Goal: Task Accomplishment & Management: Manage account settings

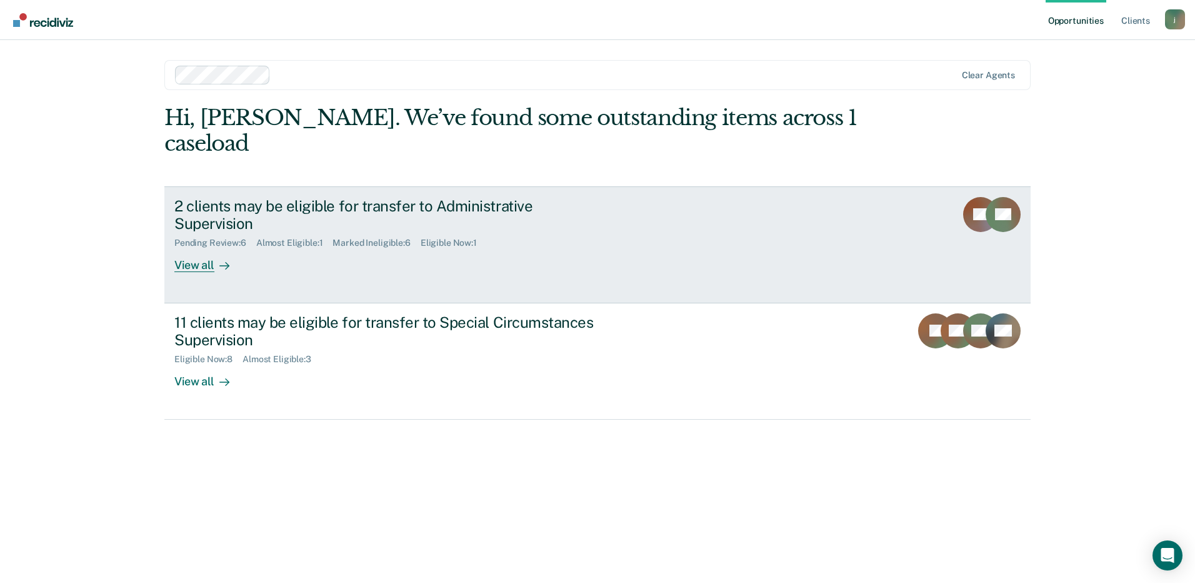
click at [208, 248] on div "View all" at bounding box center [209, 260] width 70 height 24
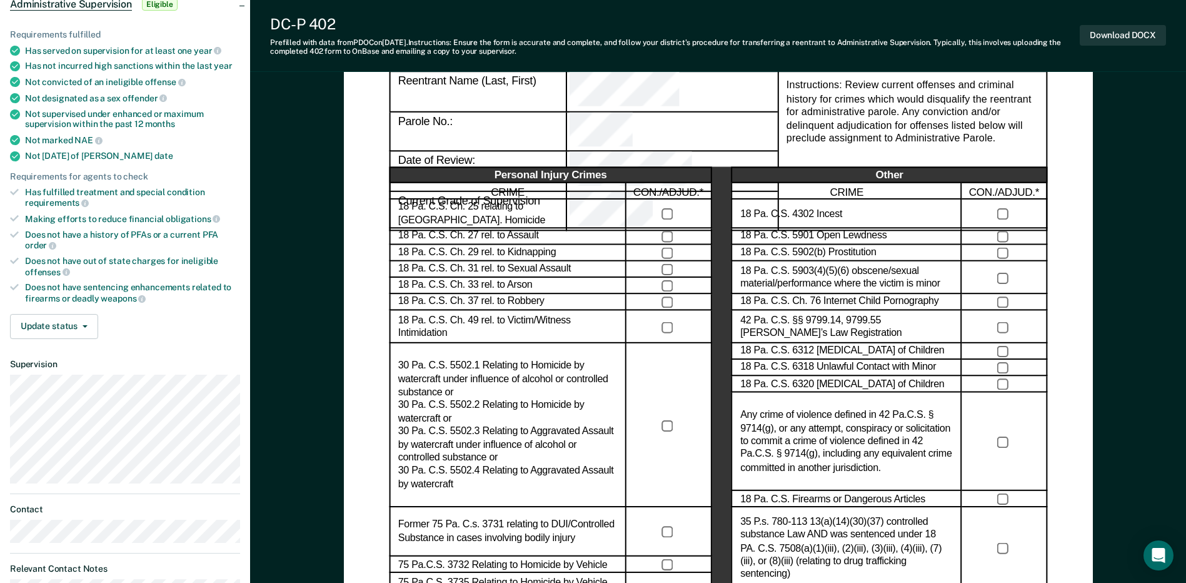
scroll to position [125, 0]
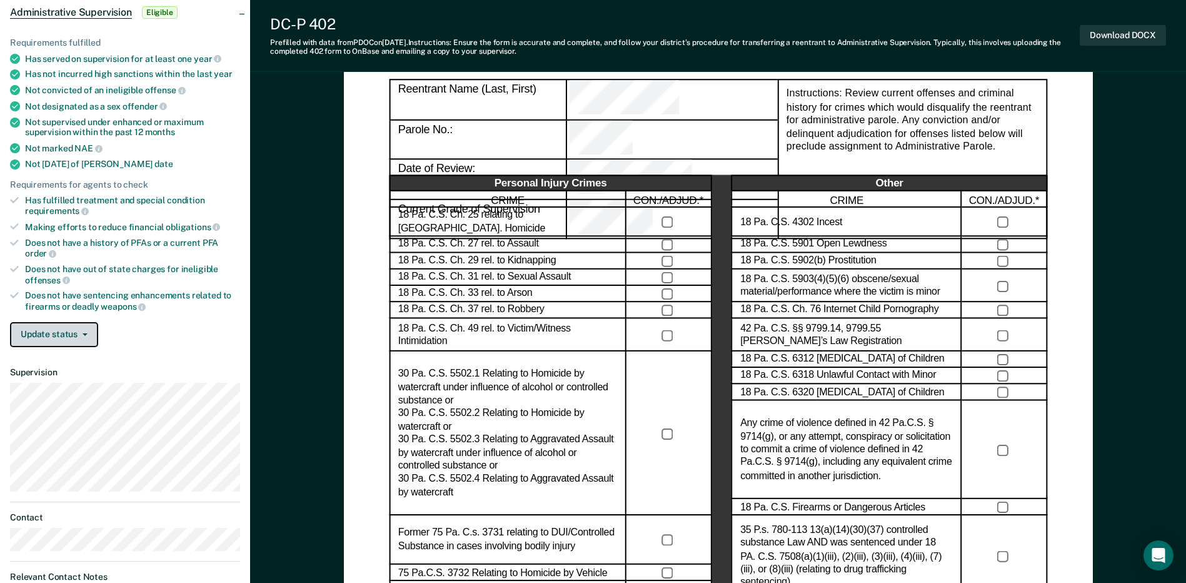
click at [78, 324] on button "Update status" at bounding box center [54, 334] width 88 height 25
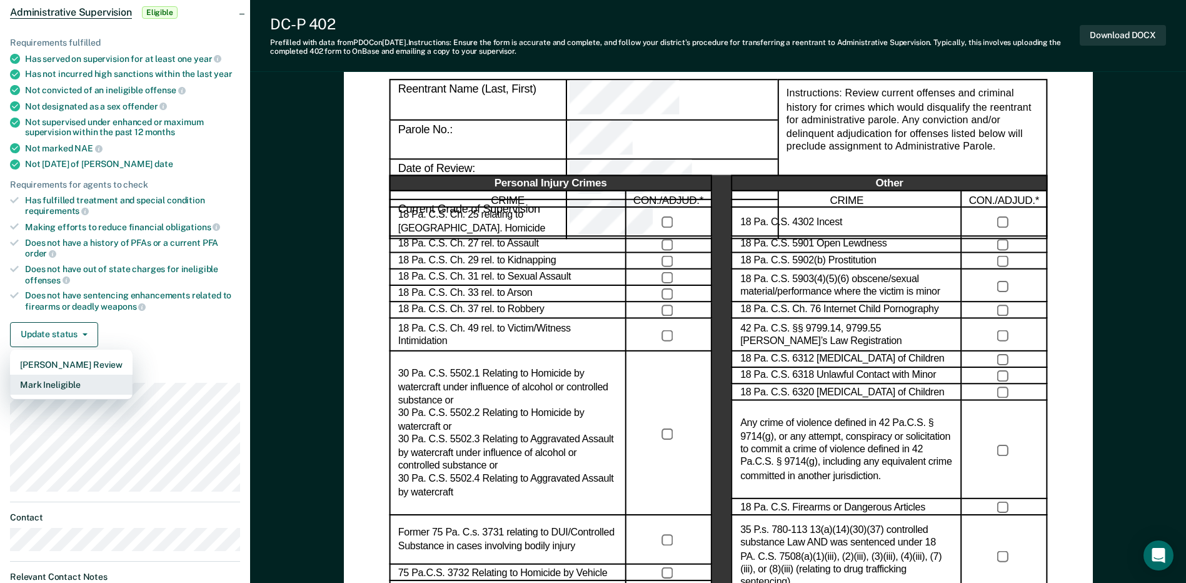
click at [71, 389] on button "Mark Ineligible" at bounding box center [71, 384] width 123 height 20
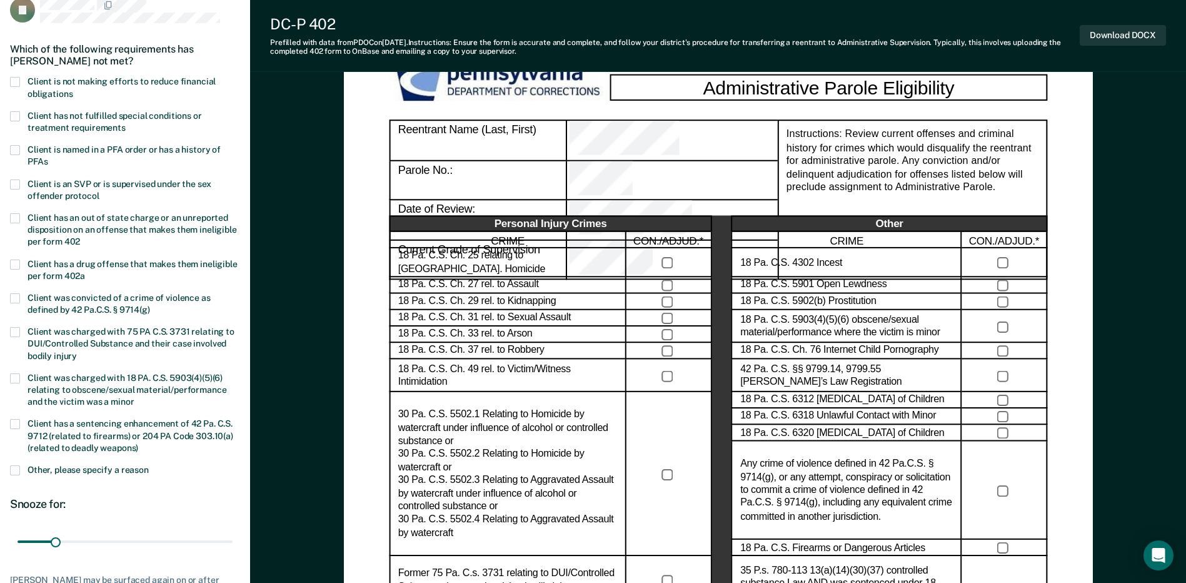
scroll to position [63, 0]
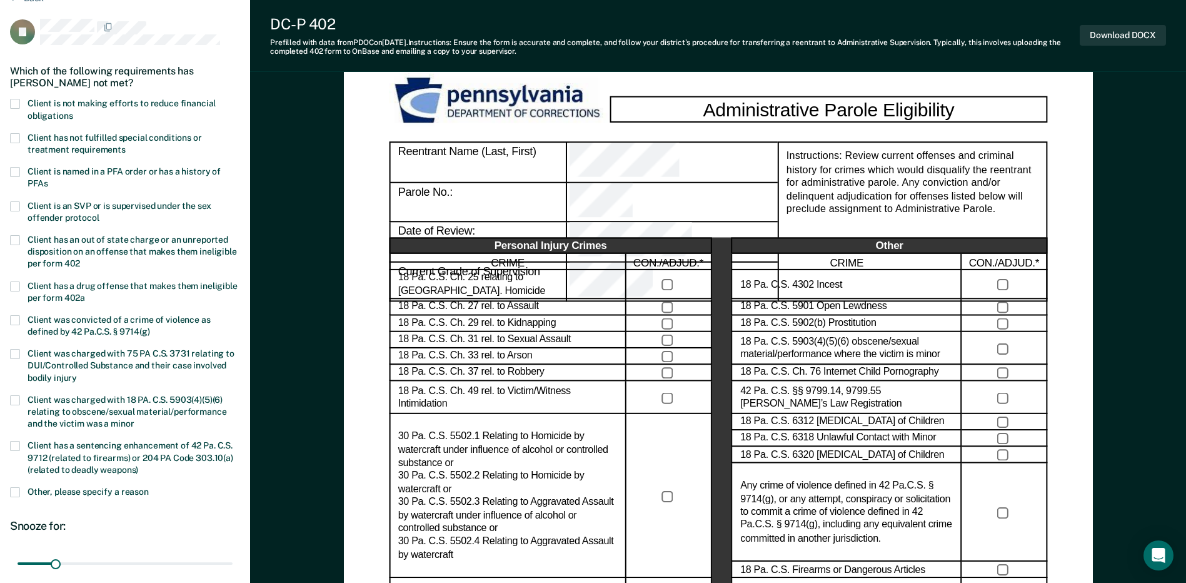
click at [17, 136] on span at bounding box center [15, 138] width 10 height 10
click at [126, 145] on input "Client has not fulfilled special conditions or treatment requirements" at bounding box center [126, 145] width 0 height 0
click at [18, 106] on span at bounding box center [15, 104] width 10 height 10
click at [73, 111] on input "Client is not making efforts to reduce financial obligations" at bounding box center [73, 111] width 0 height 0
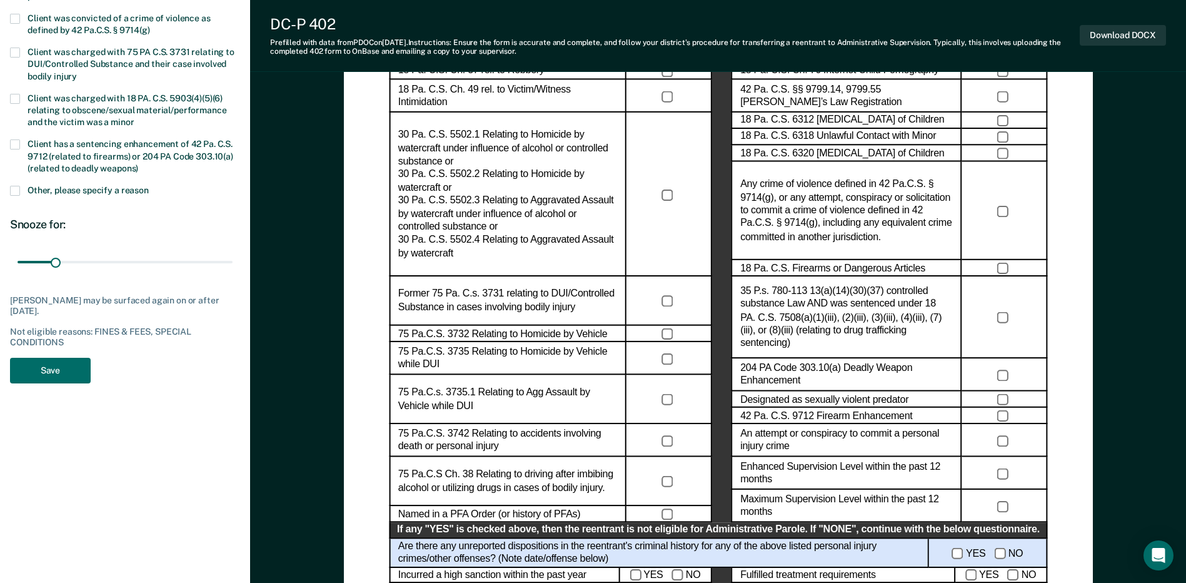
scroll to position [375, 0]
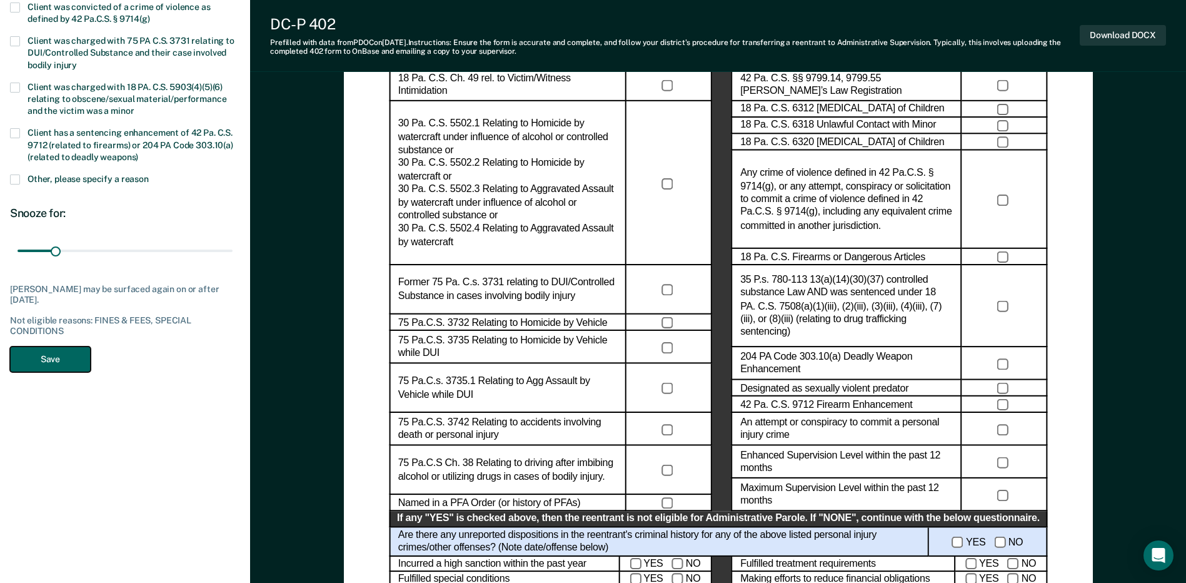
click at [81, 360] on button "Save" at bounding box center [50, 359] width 81 height 26
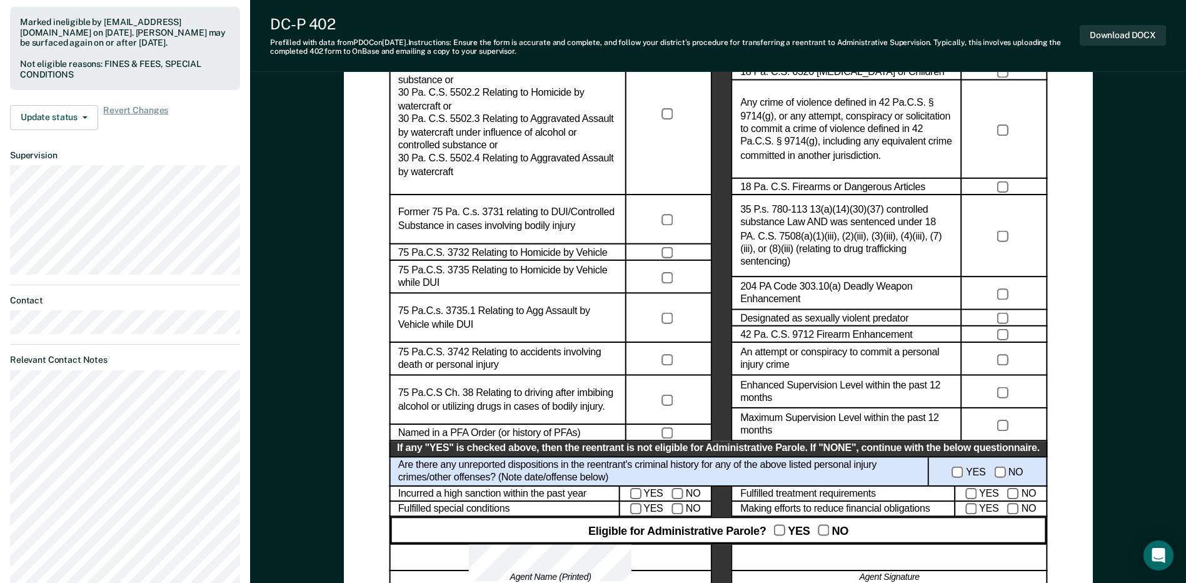
scroll to position [438, 0]
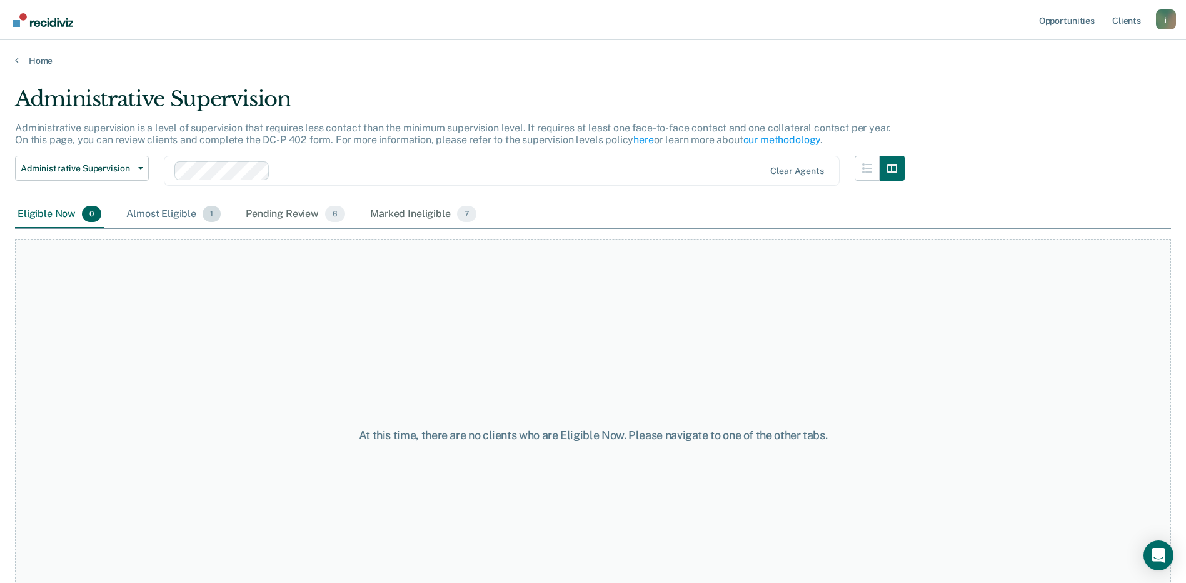
click at [174, 216] on div "Almost Eligible 1" at bounding box center [173, 215] width 99 height 28
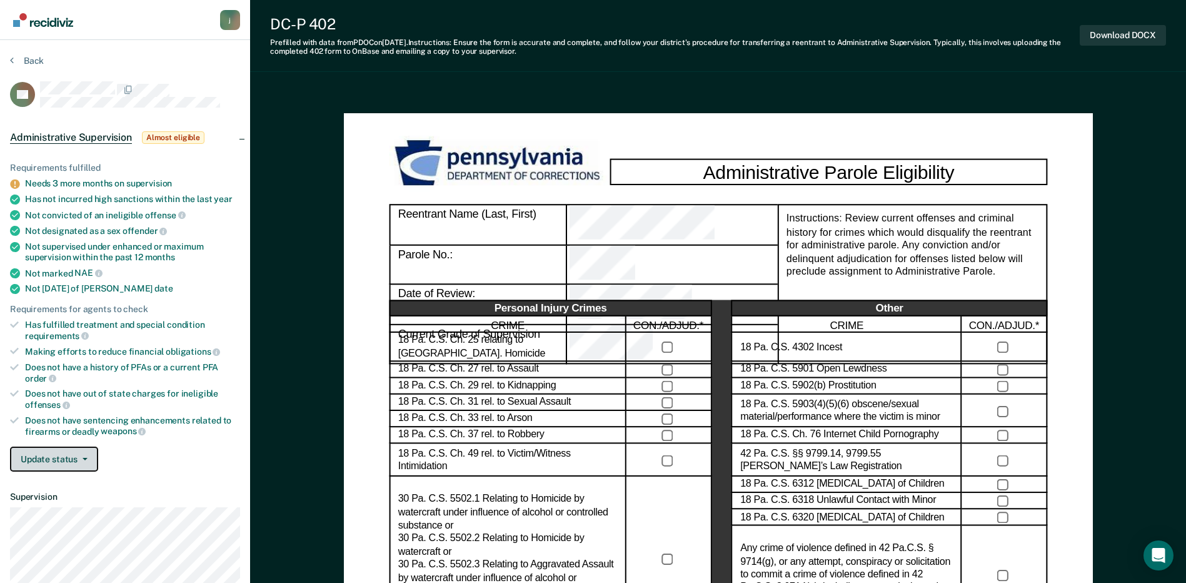
click at [84, 454] on button "Update status" at bounding box center [54, 458] width 88 height 25
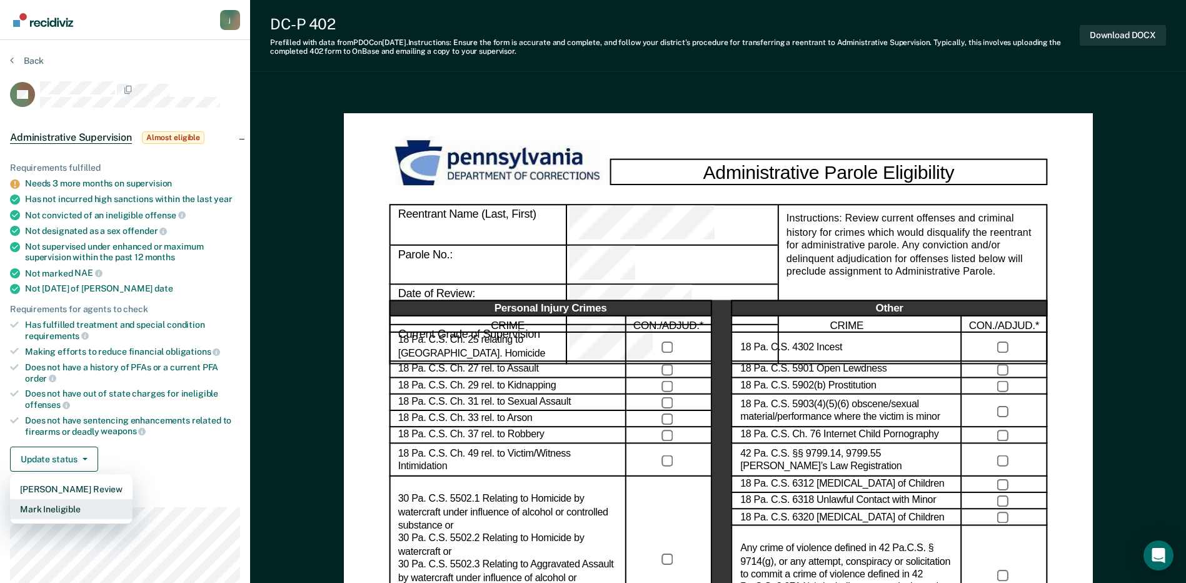
click at [66, 507] on button "Mark Ineligible" at bounding box center [71, 509] width 123 height 20
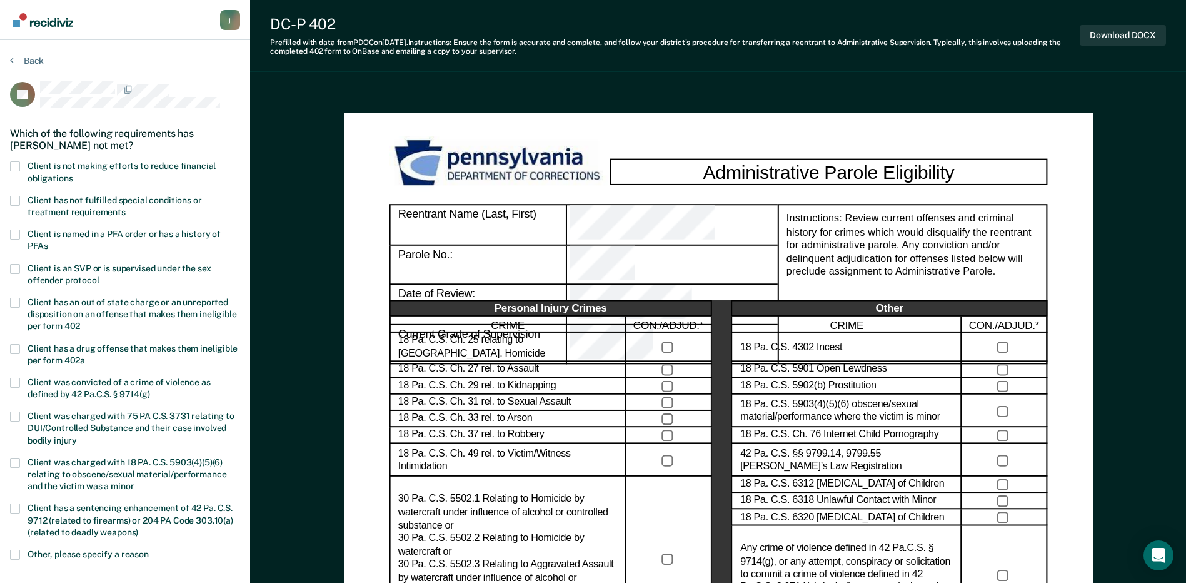
click at [20, 199] on label "Client has not fulfilled special conditions or treatment requirements" at bounding box center [125, 208] width 230 height 24
click at [126, 208] on input "Client has not fulfilled special conditions or treatment requirements" at bounding box center [126, 208] width 0 height 0
click at [18, 162] on span at bounding box center [15, 166] width 10 height 10
click at [73, 174] on input "Client is not making efforts to reduce financial obligations" at bounding box center [73, 174] width 0 height 0
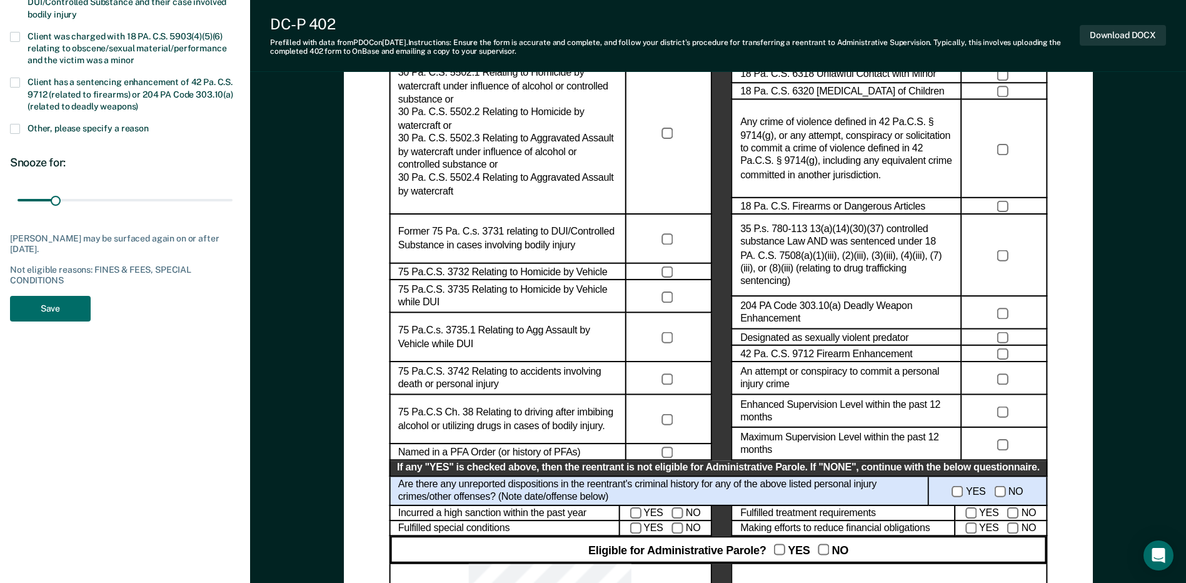
scroll to position [438, 0]
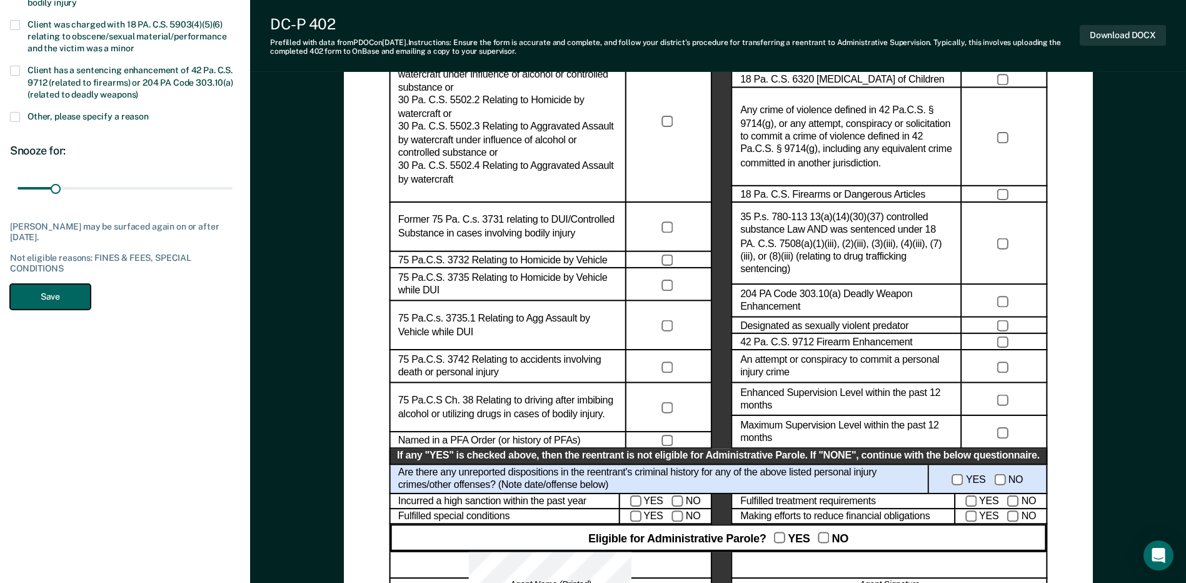
click at [48, 291] on button "Save" at bounding box center [50, 297] width 81 height 26
